Goal: Task Accomplishment & Management: Complete application form

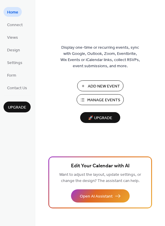
click at [96, 84] on span "Add New Event" at bounding box center [104, 86] width 32 height 6
click at [110, 101] on span "Manage Events" at bounding box center [103, 100] width 33 height 6
click at [16, 51] on span "Design" at bounding box center [13, 50] width 13 height 6
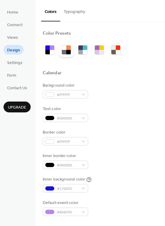
click at [73, 50] on div at bounding box center [66, 50] width 14 height 14
click at [64, 57] on div at bounding box center [100, 63] width 115 height 13
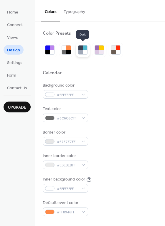
click at [83, 50] on div at bounding box center [85, 52] width 4 height 4
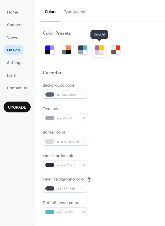
click at [93, 51] on div at bounding box center [99, 50] width 14 height 14
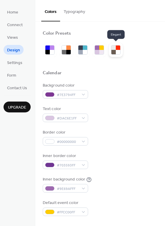
click at [117, 51] on div at bounding box center [117, 52] width 4 height 4
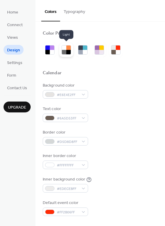
click at [65, 51] on div at bounding box center [64, 52] width 4 height 4
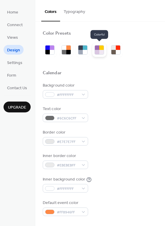
click at [98, 48] on div at bounding box center [97, 48] width 4 height 4
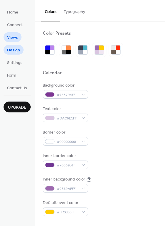
click at [19, 35] on link "Views" at bounding box center [13, 37] width 18 height 10
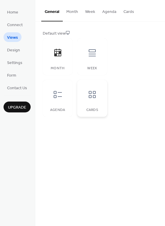
click at [99, 101] on div at bounding box center [92, 95] width 18 height 18
click at [87, 62] on div "Week" at bounding box center [92, 56] width 30 height 37
click at [57, 99] on div at bounding box center [58, 95] width 18 height 18
click at [58, 73] on div "Month" at bounding box center [58, 56] width 30 height 37
click at [71, 12] on button "Month" at bounding box center [72, 10] width 19 height 21
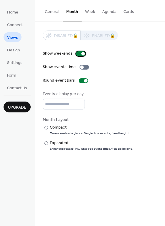
click at [83, 54] on div at bounding box center [83, 54] width 4 height 4
click at [79, 53] on div at bounding box center [78, 54] width 4 height 4
click at [18, 22] on span "Connect" at bounding box center [15, 25] width 16 height 6
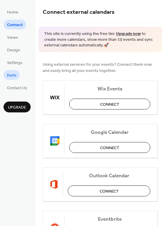
click at [7, 80] on link "Form" at bounding box center [12, 75] width 16 height 10
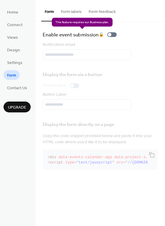
click at [110, 34] on div "Enable event submission 🔒" at bounding box center [81, 35] width 76 height 8
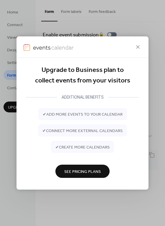
click at [110, 34] on div "Upgrade to Business plan to collect events from your visitors ADDITIONAL BENEFI…" at bounding box center [82, 113] width 165 height 226
click at [136, 47] on icon at bounding box center [137, 46] width 7 height 7
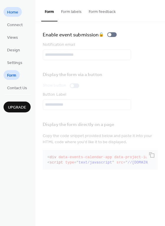
click at [9, 13] on span "Home" at bounding box center [12, 12] width 11 height 6
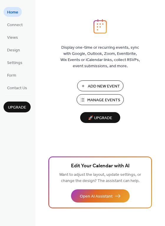
click at [91, 86] on span "Add New Event" at bounding box center [104, 86] width 32 height 6
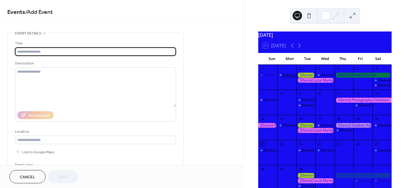
click at [293, 78] on div "[Demo] Fitness Bootcamp" at bounding box center [304, 75] width 42 height 5
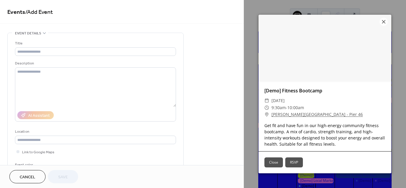
click at [294, 162] on button "RSVP" at bounding box center [294, 162] width 18 height 10
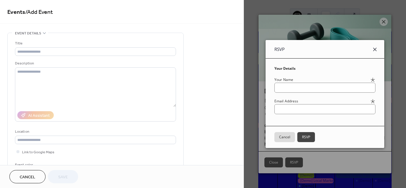
click at [378, 51] on icon at bounding box center [374, 49] width 7 height 7
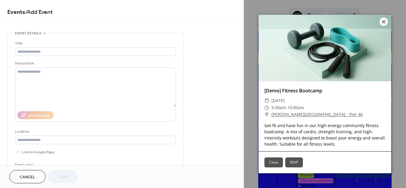
click at [384, 20] on icon at bounding box center [383, 21] width 7 height 7
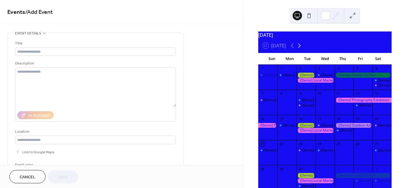
click at [298, 49] on icon at bounding box center [299, 45] width 7 height 7
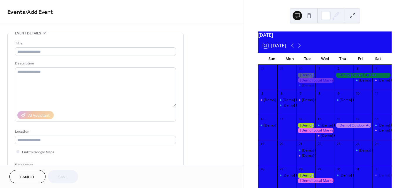
click at [309, 14] on button at bounding box center [308, 15] width 9 height 9
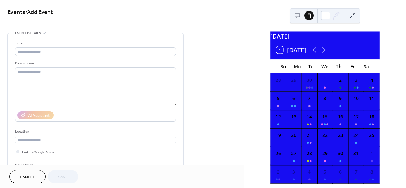
click at [297, 17] on button at bounding box center [297, 15] width 9 height 9
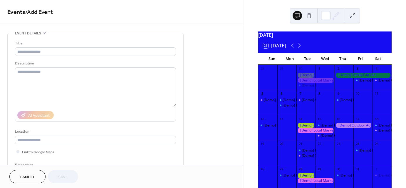
click at [278, 103] on div "[Demo] Book Club Gathering" at bounding box center [287, 100] width 47 height 5
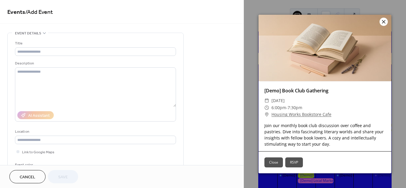
click at [385, 23] on icon at bounding box center [383, 21] width 7 height 7
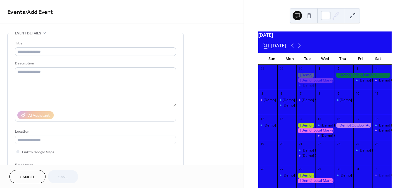
click at [309, 78] on div at bounding box center [306, 75] width 19 height 5
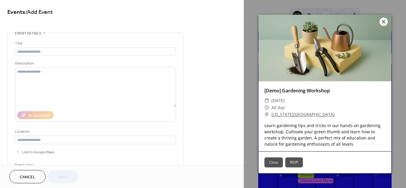
click at [384, 23] on icon at bounding box center [383, 21] width 7 height 7
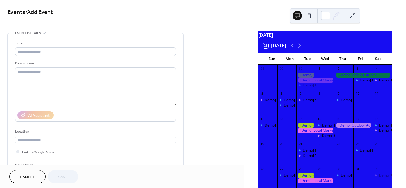
drag, startPoint x: 308, startPoint y: 78, endPoint x: 306, endPoint y: 91, distance: 12.1
click at [306, 88] on div "[Demo] Morning Yoga Bliss" at bounding box center [324, 85] width 45 height 5
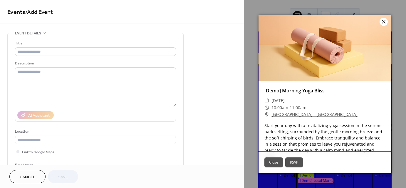
click at [382, 23] on icon at bounding box center [383, 21] width 7 height 7
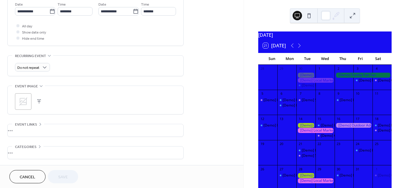
scroll to position [206, 0]
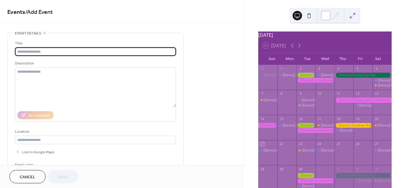
click at [328, 15] on div at bounding box center [325, 15] width 9 height 9
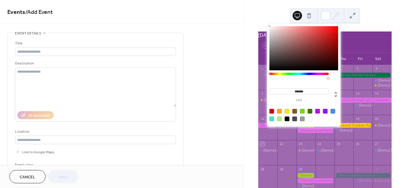
click at [294, 46] on div at bounding box center [303, 48] width 69 height 44
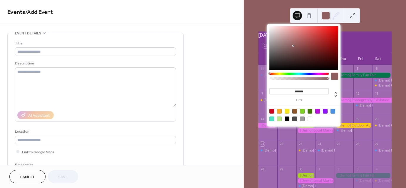
click at [316, 49] on div at bounding box center [303, 48] width 69 height 44
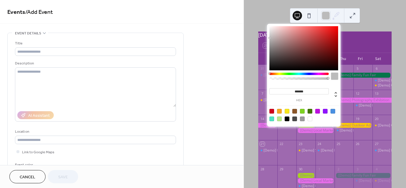
type input "*******"
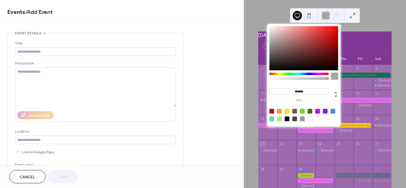
drag, startPoint x: 314, startPoint y: 58, endPoint x: 263, endPoint y: 41, distance: 53.9
click at [263, 41] on body "**********" at bounding box center [203, 94] width 406 height 188
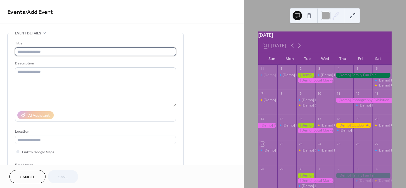
click at [109, 52] on input "text" at bounding box center [95, 51] width 161 height 9
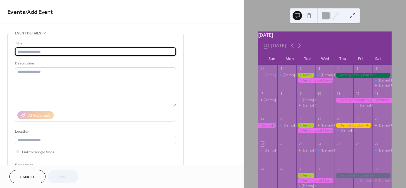
paste input "**********"
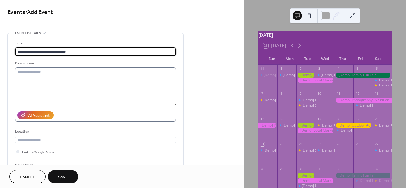
type input "**********"
click at [50, 72] on textarea at bounding box center [95, 86] width 161 height 39
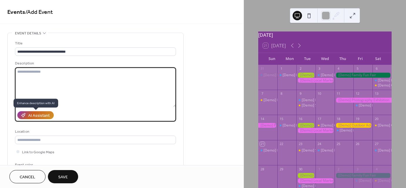
click at [48, 114] on div "AI Assistant" at bounding box center [38, 116] width 21 height 6
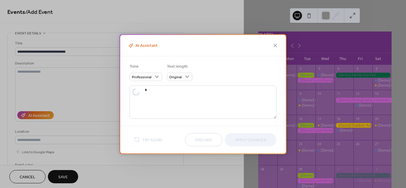
type textarea "**********"
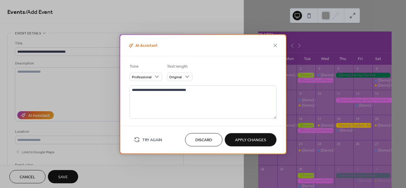
click at [213, 142] on button "Discard" at bounding box center [203, 139] width 37 height 13
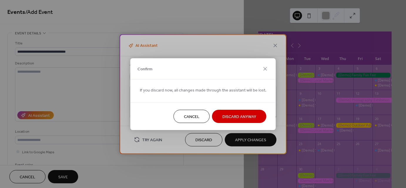
click at [229, 116] on span "Discard Anyway" at bounding box center [239, 116] width 34 height 6
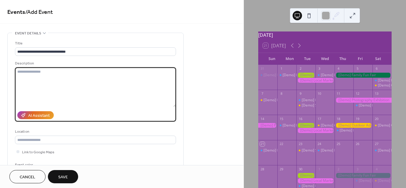
paste textarea "**********"
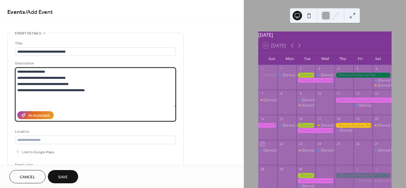
type textarea "**********"
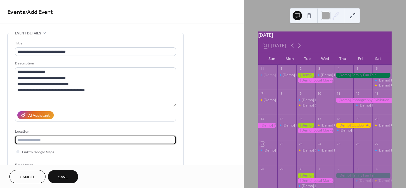
click at [45, 141] on input "text" at bounding box center [95, 139] width 161 height 9
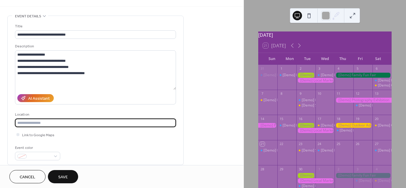
scroll to position [59, 0]
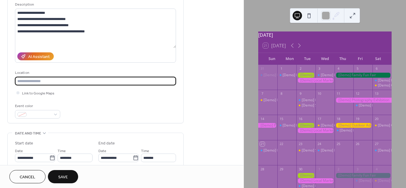
paste input "**********"
type input "**********"
click at [18, 92] on div at bounding box center [17, 92] width 3 height 3
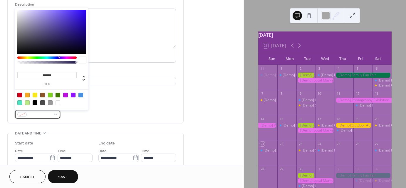
click at [50, 115] on span at bounding box center [40, 115] width 22 height 6
click at [65, 94] on div at bounding box center [65, 95] width 5 height 5
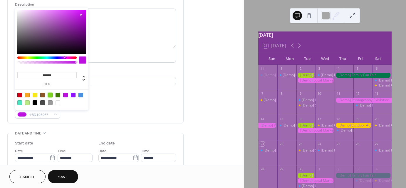
click at [51, 95] on div at bounding box center [50, 95] width 5 height 5
type input "*******"
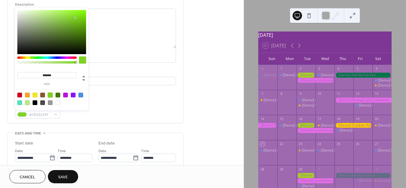
click at [161, 88] on div "**********" at bounding box center [95, 49] width 161 height 137
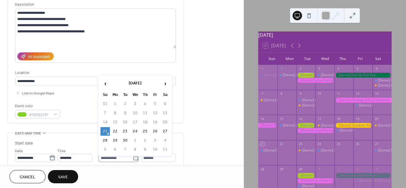
click at [136, 156] on icon at bounding box center [136, 158] width 6 height 6
click at [133, 156] on input "**********" at bounding box center [115, 157] width 34 height 9
click at [163, 82] on span "›" at bounding box center [165, 84] width 9 height 12
click at [156, 102] on td "3" at bounding box center [154, 104] width 9 height 9
type input "**********"
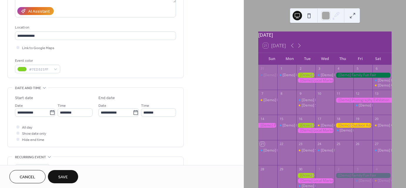
scroll to position [147, 0]
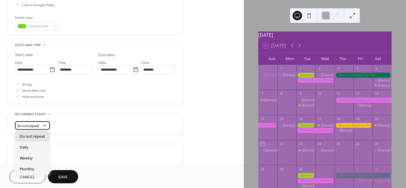
click at [47, 125] on div "Do not repeat" at bounding box center [32, 125] width 35 height 9
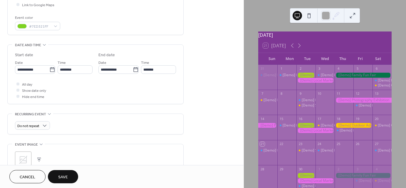
click at [83, 120] on div "Do not repeat" at bounding box center [95, 124] width 161 height 20
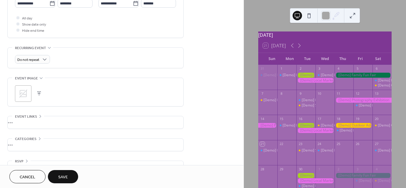
scroll to position [227, 0]
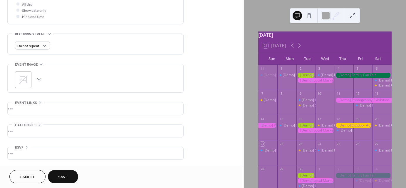
click at [24, 150] on div "•••" at bounding box center [96, 153] width 176 height 12
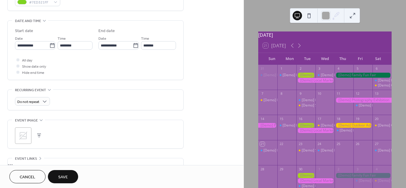
scroll to position [158, 0]
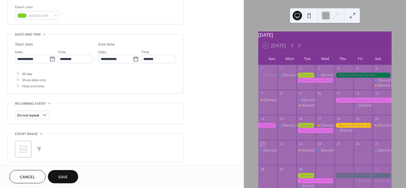
click at [69, 173] on button "Save" at bounding box center [63, 176] width 30 height 13
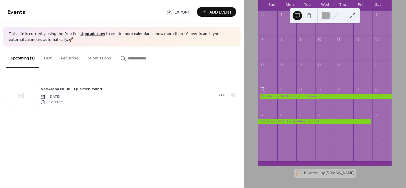
scroll to position [58, 0]
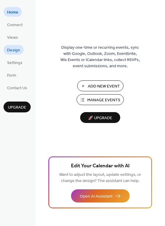
click at [15, 51] on span "Design" at bounding box center [13, 50] width 13 height 6
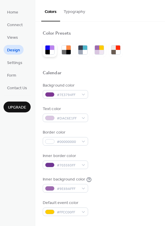
click at [49, 51] on div at bounding box center [47, 52] width 4 height 4
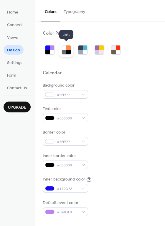
click at [68, 49] on div at bounding box center [68, 48] width 4 height 4
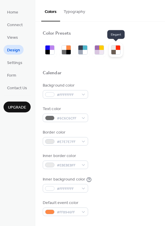
click at [116, 53] on div at bounding box center [117, 52] width 4 height 4
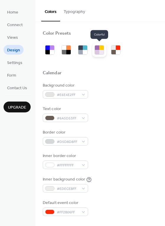
click at [97, 48] on div at bounding box center [97, 48] width 4 height 4
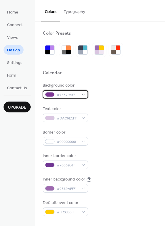
click at [61, 95] on span "#7E3794FF" at bounding box center [68, 95] width 22 height 6
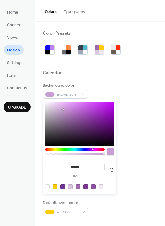
click at [63, 110] on div at bounding box center [79, 124] width 69 height 44
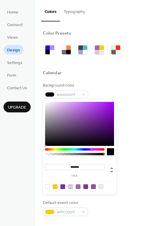
drag, startPoint x: 61, startPoint y: 105, endPoint x: 121, endPoint y: 149, distance: 74.6
click at [122, 151] on body "Home Connect Views Design Settings Form Contact Us Upgrade Design Upgrade Color…" at bounding box center [82, 113] width 165 height 226
click at [103, 128] on div at bounding box center [79, 124] width 69 height 44
click at [87, 132] on div at bounding box center [79, 124] width 69 height 44
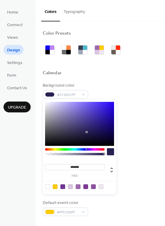
click at [86, 149] on div at bounding box center [74, 149] width 59 height 2
type input "*******"
drag, startPoint x: 88, startPoint y: 131, endPoint x: 94, endPoint y: 123, distance: 11.1
click at [94, 123] on div at bounding box center [79, 124] width 69 height 44
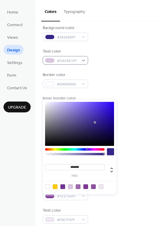
scroll to position [59, 0]
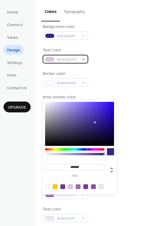
click at [78, 58] on span "#DAC6E1FF" at bounding box center [68, 60] width 22 height 6
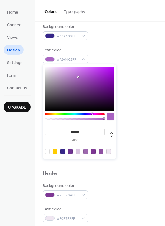
drag, startPoint x: 53, startPoint y: 72, endPoint x: 79, endPoint y: 77, distance: 26.0
click at [79, 77] on div at bounding box center [78, 77] width 1 height 1
click at [98, 88] on div at bounding box center [79, 89] width 69 height 44
drag, startPoint x: 94, startPoint y: 100, endPoint x: 78, endPoint y: 83, distance: 23.5
click at [94, 100] on div at bounding box center [79, 89] width 69 height 44
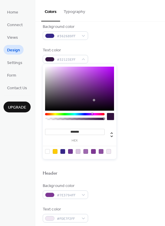
click at [77, 80] on div at bounding box center [79, 89] width 69 height 44
click at [99, 99] on div at bounding box center [79, 89] width 69 height 44
type input "*******"
click at [88, 107] on div at bounding box center [79, 89] width 69 height 44
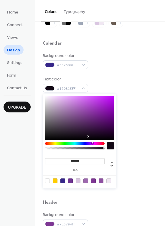
scroll to position [29, 0]
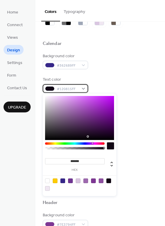
click at [70, 89] on span "#120815FF" at bounding box center [68, 89] width 22 height 6
click at [86, 144] on div at bounding box center [74, 144] width 59 height 2
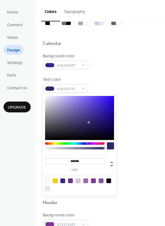
click at [88, 123] on div at bounding box center [79, 118] width 69 height 44
click at [77, 125] on div at bounding box center [79, 118] width 69 height 44
click at [96, 120] on div at bounding box center [79, 118] width 69 height 44
click at [51, 105] on div at bounding box center [79, 118] width 69 height 44
type input "*******"
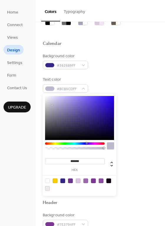
click at [86, 128] on div at bounding box center [79, 118] width 69 height 44
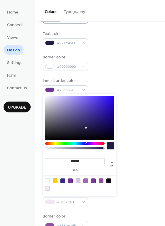
scroll to position [88, 0]
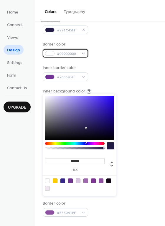
click at [67, 52] on span "#00000000" at bounding box center [68, 54] width 22 height 6
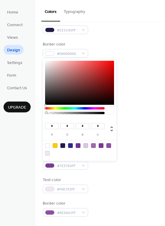
click at [86, 108] on div at bounding box center [74, 108] width 59 height 2
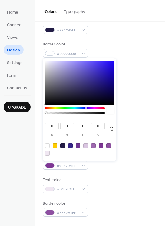
type input "**"
type input "***"
click at [78, 77] on div at bounding box center [79, 83] width 69 height 44
type input "***"
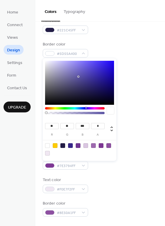
type input "***"
click at [58, 80] on div at bounding box center [79, 83] width 69 height 44
type input "***"
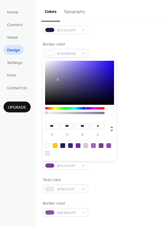
type input "***"
click at [73, 71] on div at bounding box center [79, 83] width 69 height 44
type input "**"
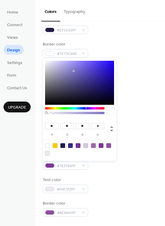
click at [97, 95] on div at bounding box center [79, 83] width 69 height 44
type input "**"
type input "***"
click at [96, 86] on div at bounding box center [79, 83] width 69 height 44
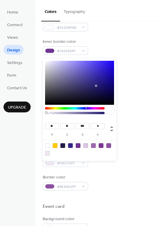
scroll to position [118, 0]
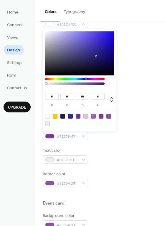
click at [79, 116] on div at bounding box center [78, 116] width 5 height 5
type input "***"
type input "**"
type input "***"
type input "*"
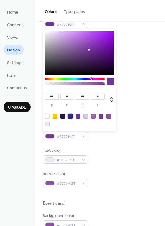
click at [70, 117] on div at bounding box center [70, 116] width 5 height 5
type input "**"
type input "***"
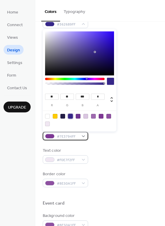
click at [79, 139] on div "#7E3794FF" at bounding box center [65, 136] width 45 height 9
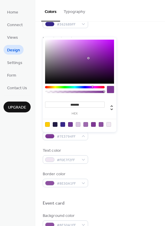
click at [86, 87] on div at bounding box center [74, 87] width 59 height 2
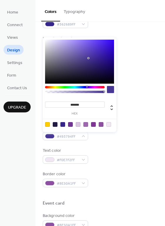
click at [90, 68] on div at bounding box center [79, 62] width 69 height 44
click at [81, 58] on div at bounding box center [79, 62] width 69 height 44
click at [92, 71] on div at bounding box center [79, 62] width 69 height 44
click at [57, 125] on div at bounding box center [79, 124] width 75 height 11
click at [62, 125] on div at bounding box center [62, 124] width 5 height 5
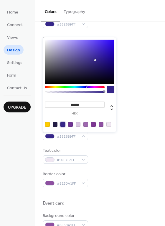
click at [54, 124] on div at bounding box center [55, 124] width 5 height 5
type input "*******"
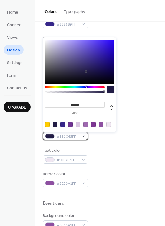
click at [73, 137] on span "#221C45FF" at bounding box center [68, 137] width 22 height 6
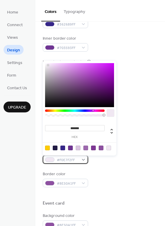
click at [80, 162] on div "#F0E7F2FF" at bounding box center [65, 159] width 45 height 9
click at [56, 149] on div at bounding box center [55, 148] width 5 height 5
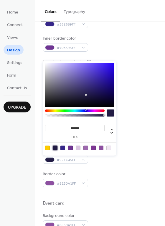
click at [79, 148] on div at bounding box center [78, 148] width 5 height 5
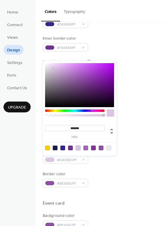
click at [108, 148] on div at bounding box center [108, 148] width 5 height 5
type input "*******"
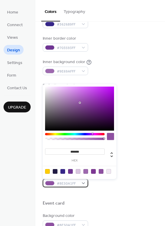
click at [69, 186] on span "#8E50A1FF" at bounding box center [68, 184] width 22 height 6
click at [86, 134] on div at bounding box center [74, 134] width 59 height 2
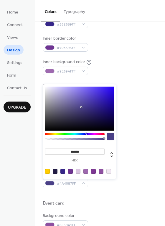
click at [81, 107] on div at bounding box center [79, 109] width 69 height 44
click at [86, 124] on div at bounding box center [79, 109] width 69 height 44
type input "*******"
click at [81, 107] on div at bounding box center [79, 109] width 69 height 44
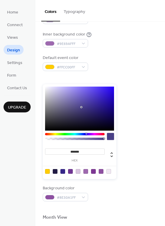
scroll to position [147, 0]
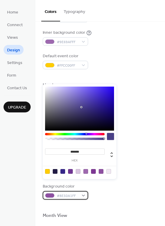
click at [63, 198] on span "#8E50A1FF" at bounding box center [68, 196] width 22 height 6
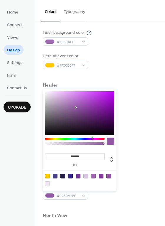
click at [76, 108] on div at bounding box center [79, 113] width 69 height 44
click at [83, 138] on div at bounding box center [74, 139] width 59 height 2
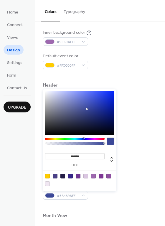
click at [87, 109] on div at bounding box center [79, 113] width 69 height 44
click at [96, 128] on div at bounding box center [79, 113] width 69 height 44
click at [108, 106] on div at bounding box center [79, 113] width 69 height 44
type input "*******"
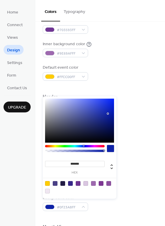
scroll to position [134, 0]
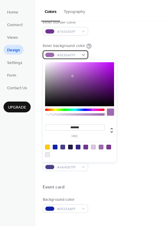
click at [76, 56] on span "#9E69AFFF" at bounding box center [68, 55] width 22 height 6
click at [86, 110] on div at bounding box center [74, 110] width 59 height 2
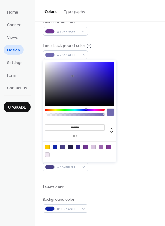
click at [58, 71] on div at bounding box center [79, 84] width 69 height 44
click at [71, 84] on div at bounding box center [79, 84] width 69 height 44
click at [69, 68] on div at bounding box center [79, 84] width 69 height 44
click at [66, 73] on div at bounding box center [79, 84] width 69 height 44
type input "*******"
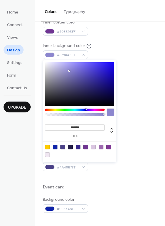
click at [69, 71] on div at bounding box center [79, 84] width 69 height 44
click at [71, 33] on span "#703593FF" at bounding box center [68, 32] width 22 height 6
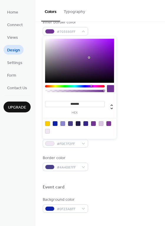
click at [86, 86] on div at bounding box center [74, 86] width 59 height 2
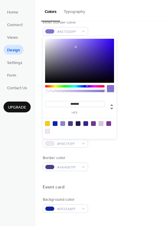
click at [76, 47] on div at bounding box center [79, 61] width 69 height 44
type input "*******"
click at [83, 59] on div at bounding box center [79, 61] width 69 height 44
